Goal: Navigation & Orientation: Go to known website

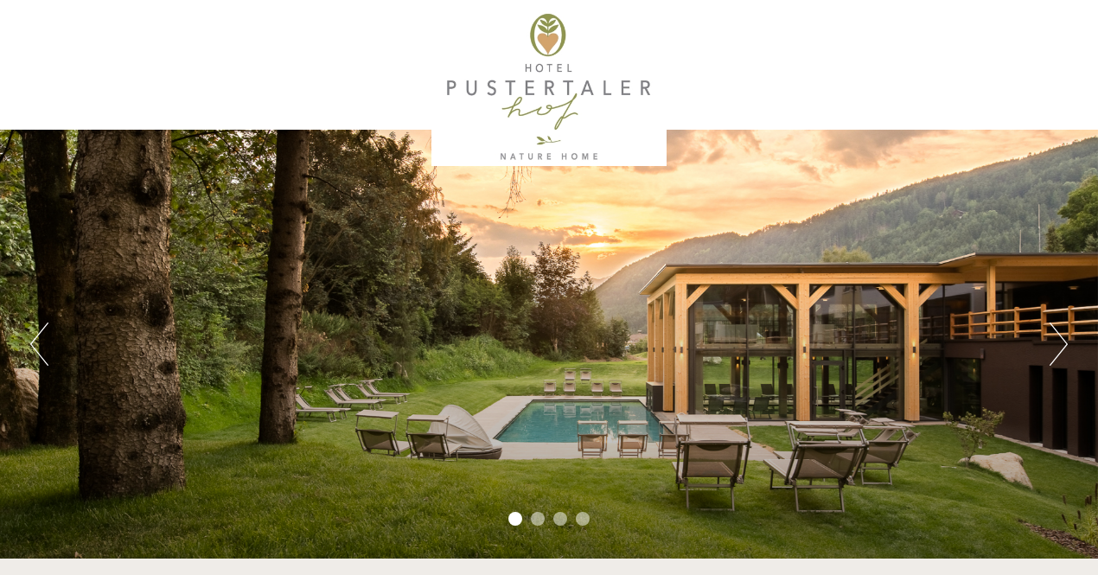
click at [1058, 338] on button "Next" at bounding box center [1059, 344] width 18 height 43
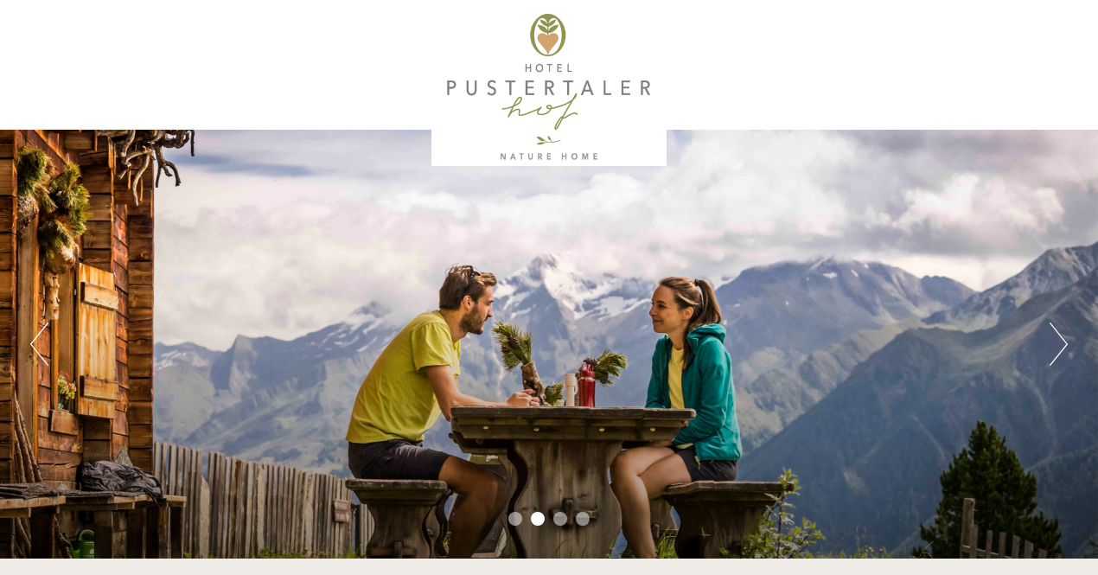
click at [1058, 338] on button "Next" at bounding box center [1059, 344] width 18 height 43
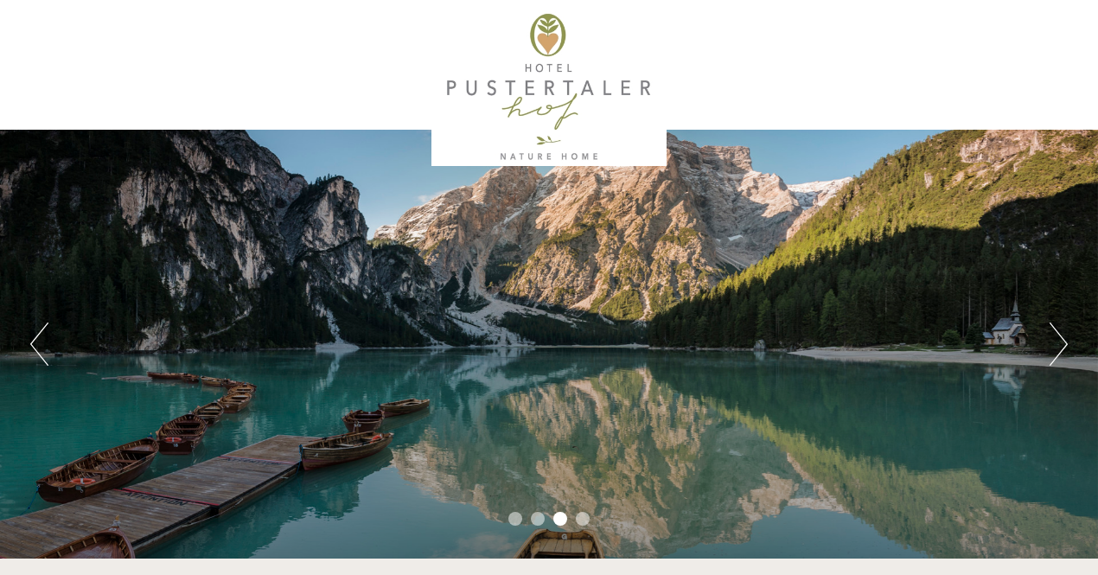
click at [1058, 338] on button "Next" at bounding box center [1059, 344] width 18 height 43
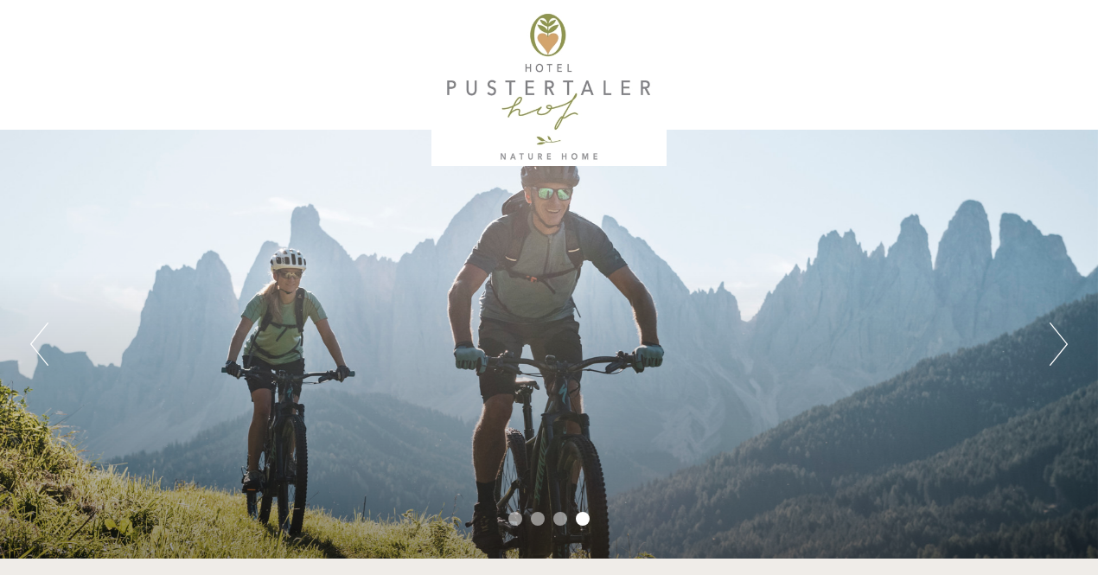
click at [1058, 338] on button "Next" at bounding box center [1059, 344] width 18 height 43
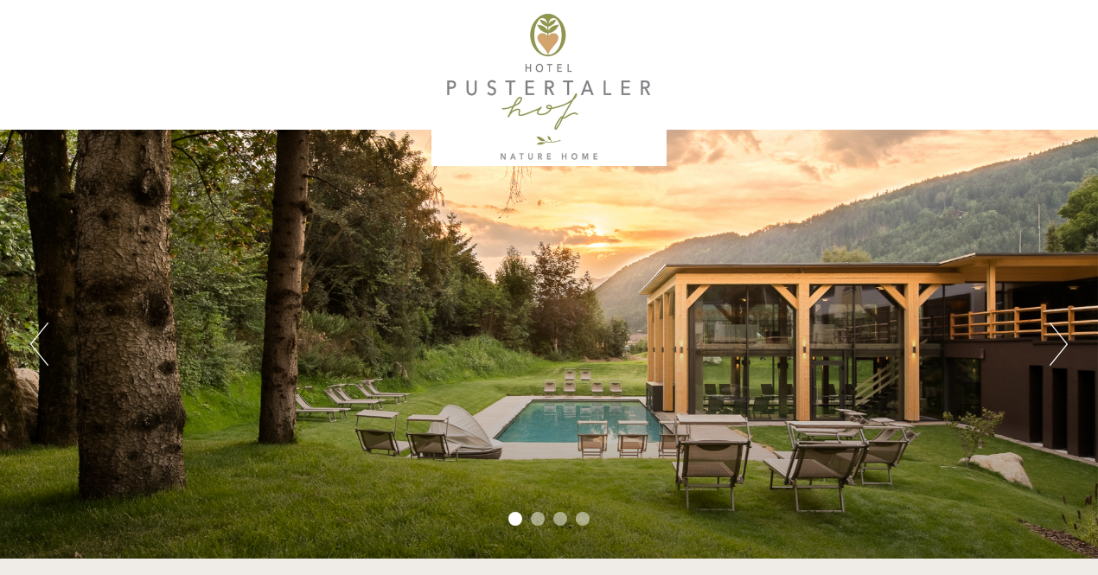
click at [1058, 338] on button "Next" at bounding box center [1059, 344] width 18 height 43
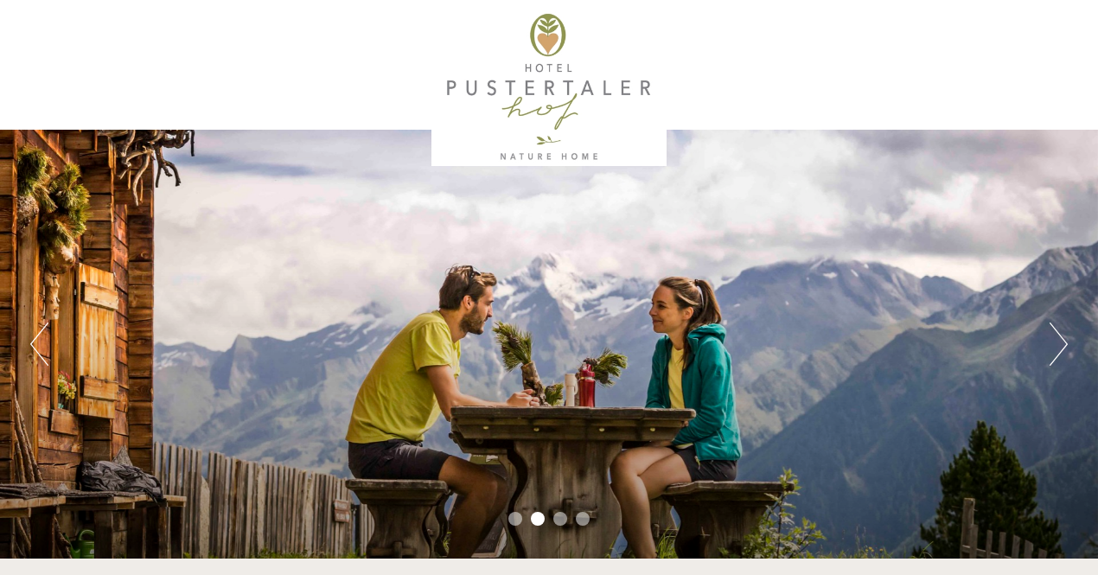
click at [534, 77] on div at bounding box center [549, 87] width 969 height 157
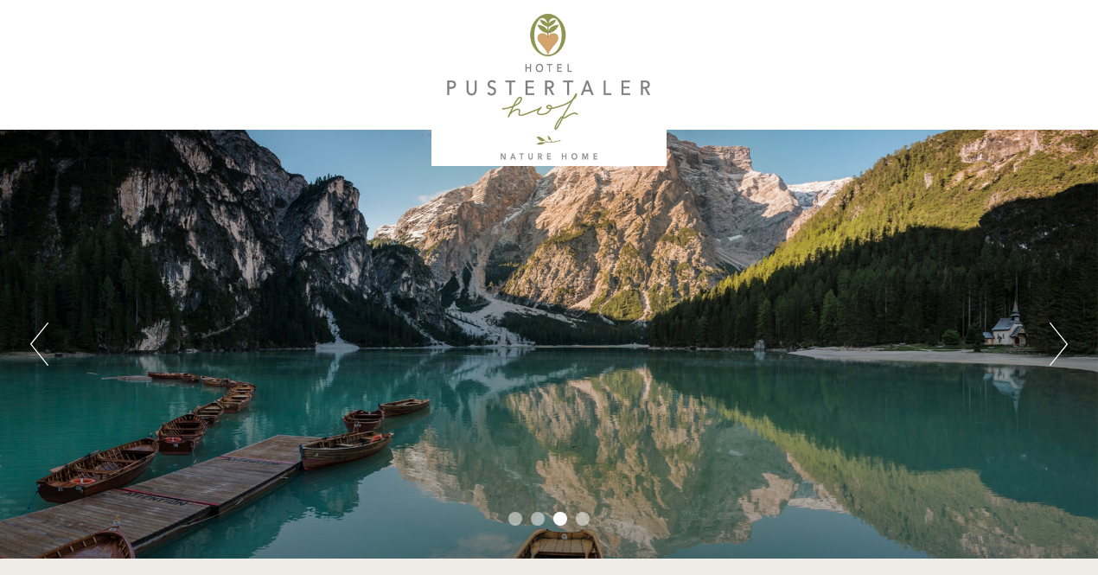
click at [548, 152] on div at bounding box center [549, 87] width 969 height 157
click at [566, 117] on div at bounding box center [549, 87] width 969 height 157
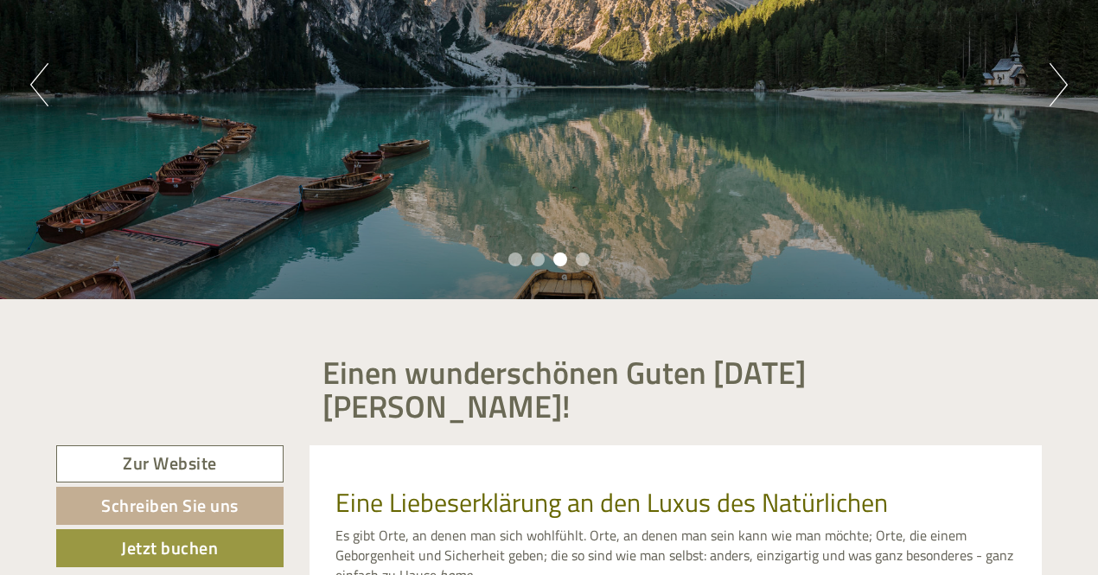
scroll to position [951, 0]
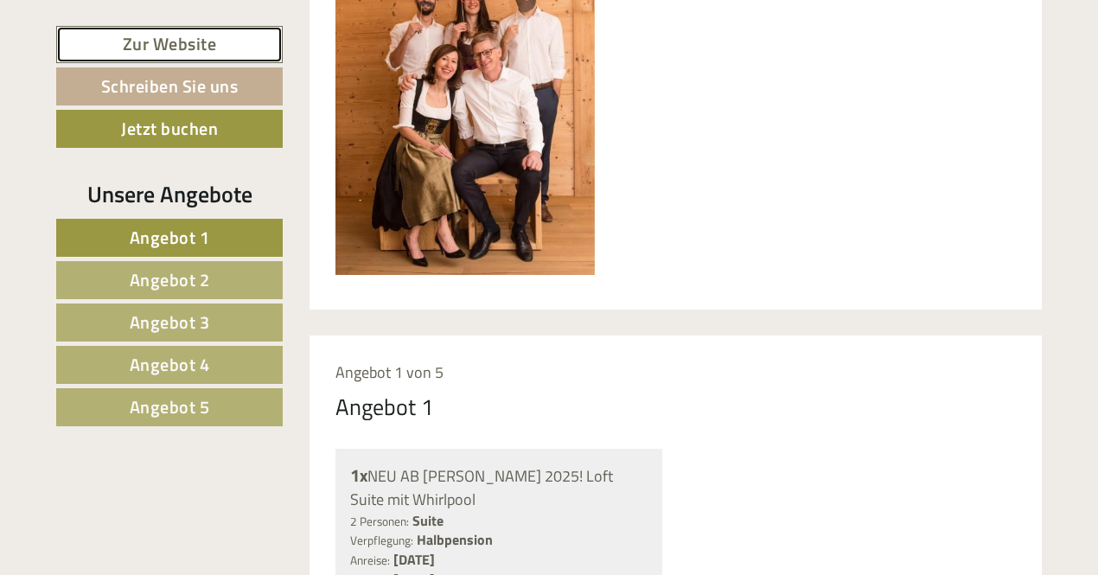
click at [176, 44] on link "Zur Website" at bounding box center [169, 44] width 227 height 37
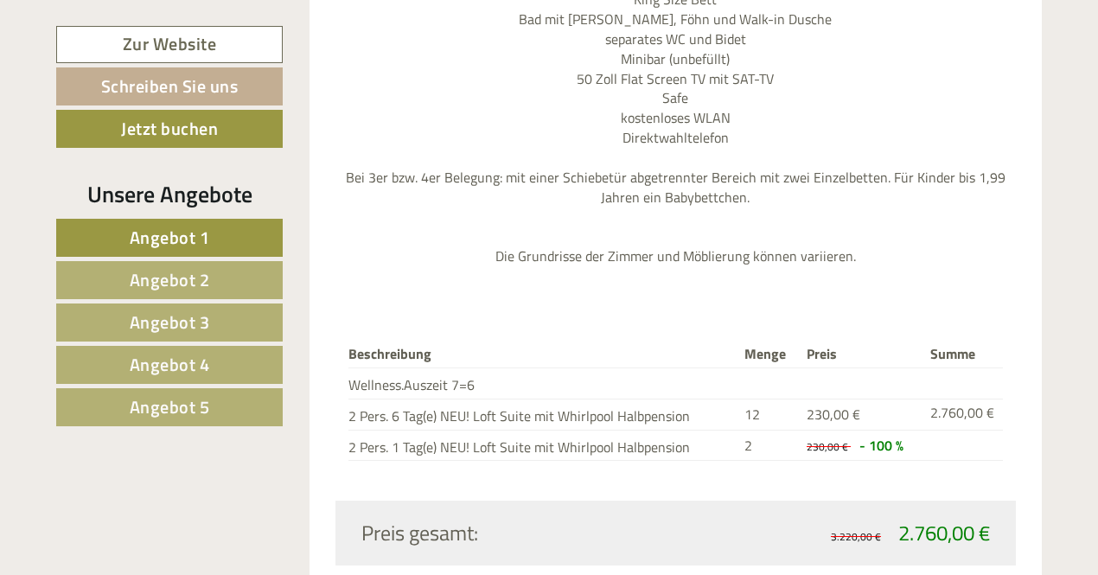
scroll to position [2248, 0]
